Goal: Task Accomplishment & Management: Manage account settings

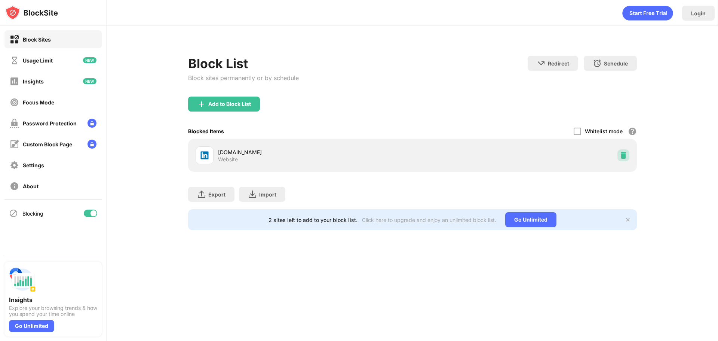
click at [620, 157] on img at bounding box center [623, 154] width 7 height 7
